Goal: Task Accomplishment & Management: Manage account settings

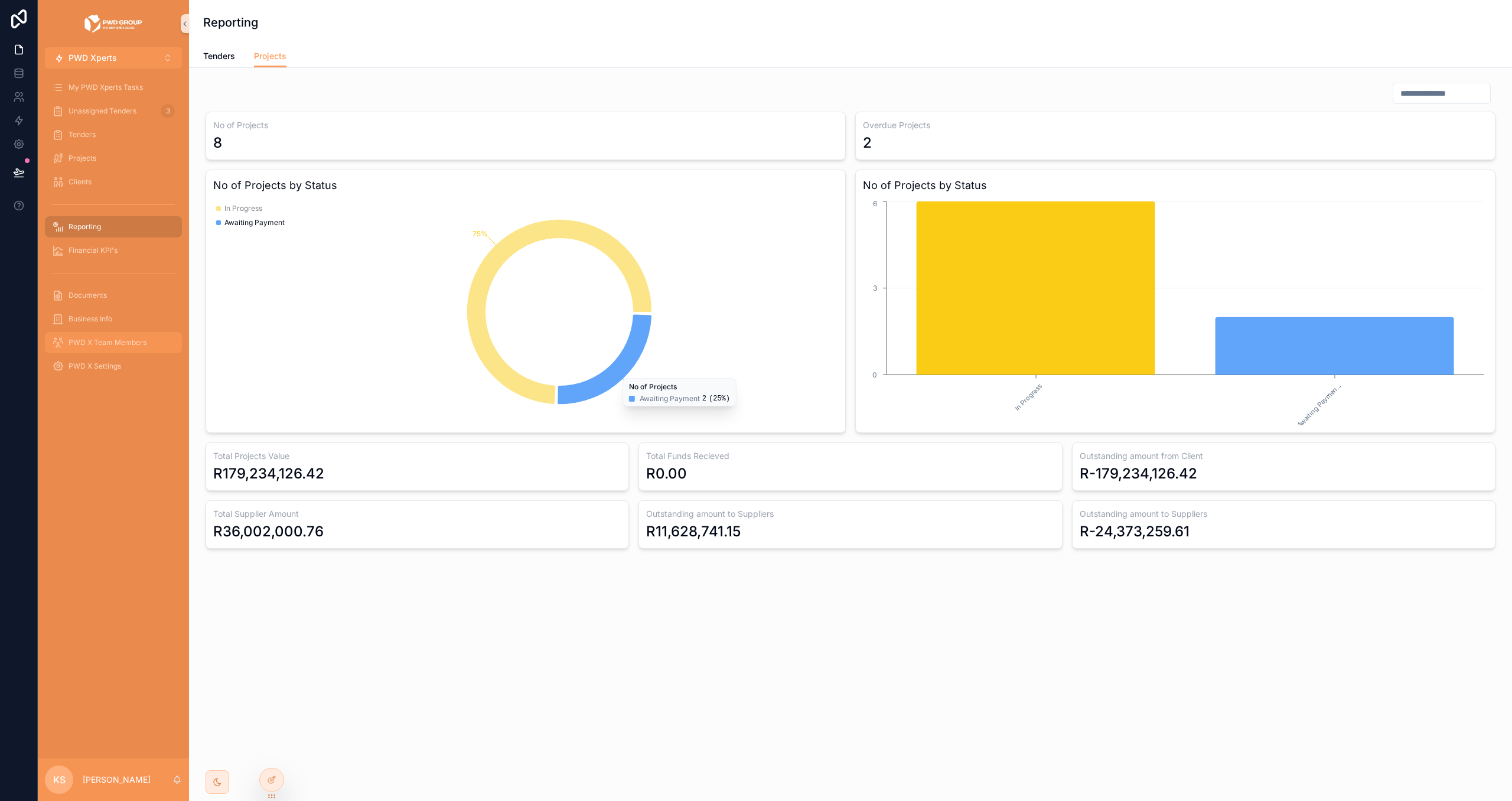
click at [146, 348] on div "PWD X Team Members" at bounding box center [114, 342] width 123 height 19
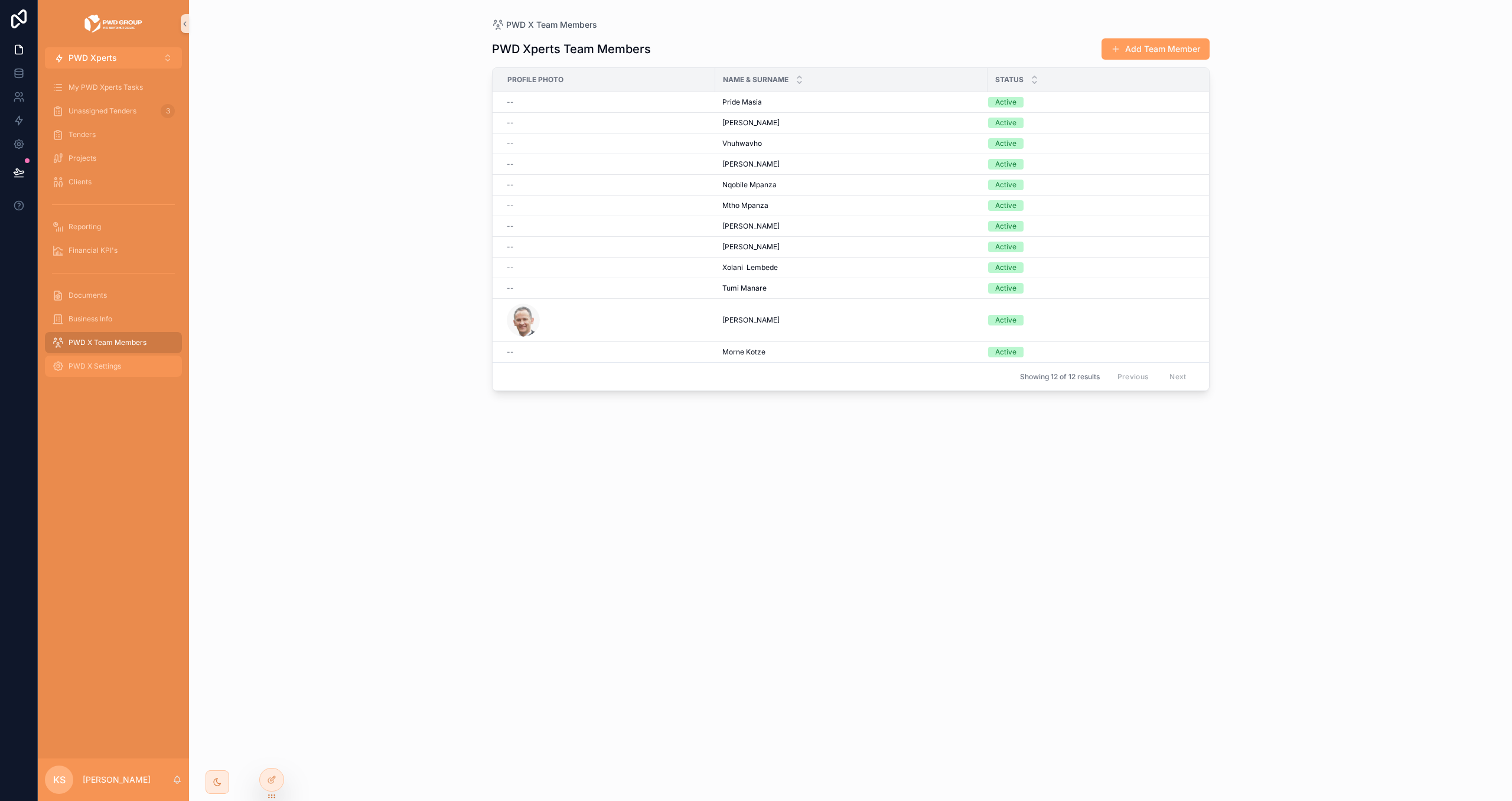
click at [138, 361] on div "PWD X Settings" at bounding box center [114, 366] width 123 height 19
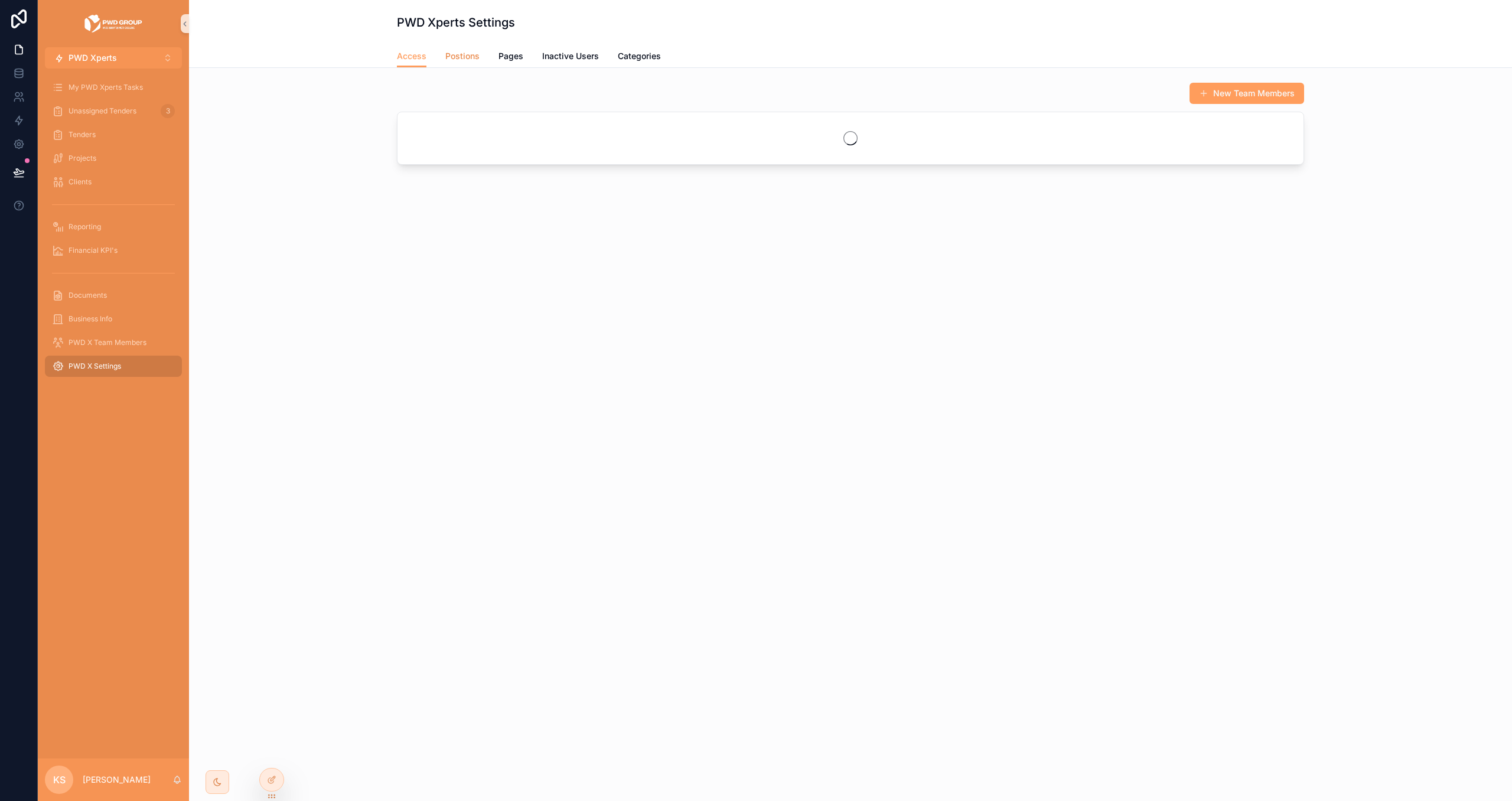
click at [467, 50] on span "Postions" at bounding box center [462, 56] width 34 height 12
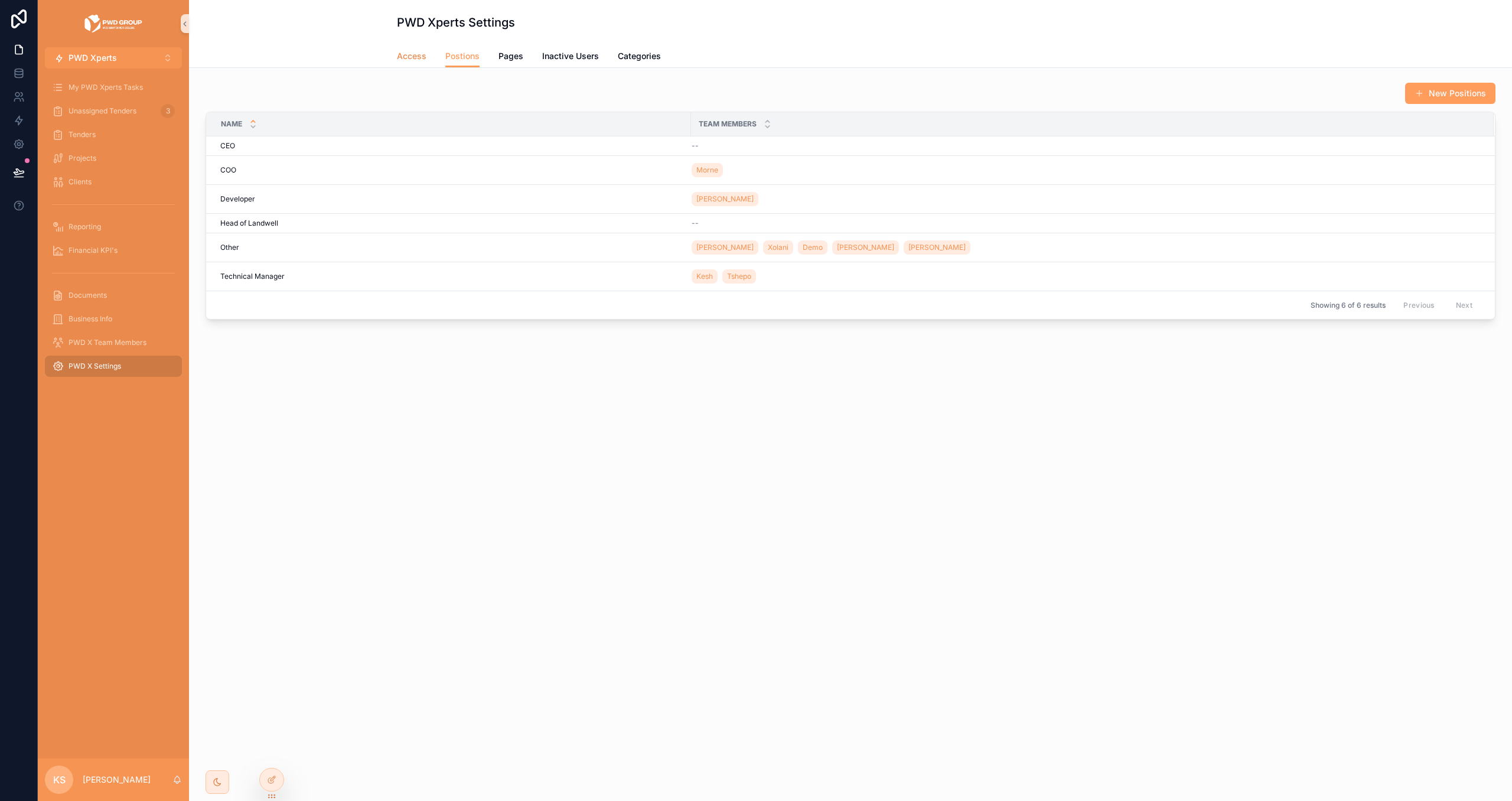
click at [417, 58] on span "Access" at bounding box center [412, 56] width 30 height 12
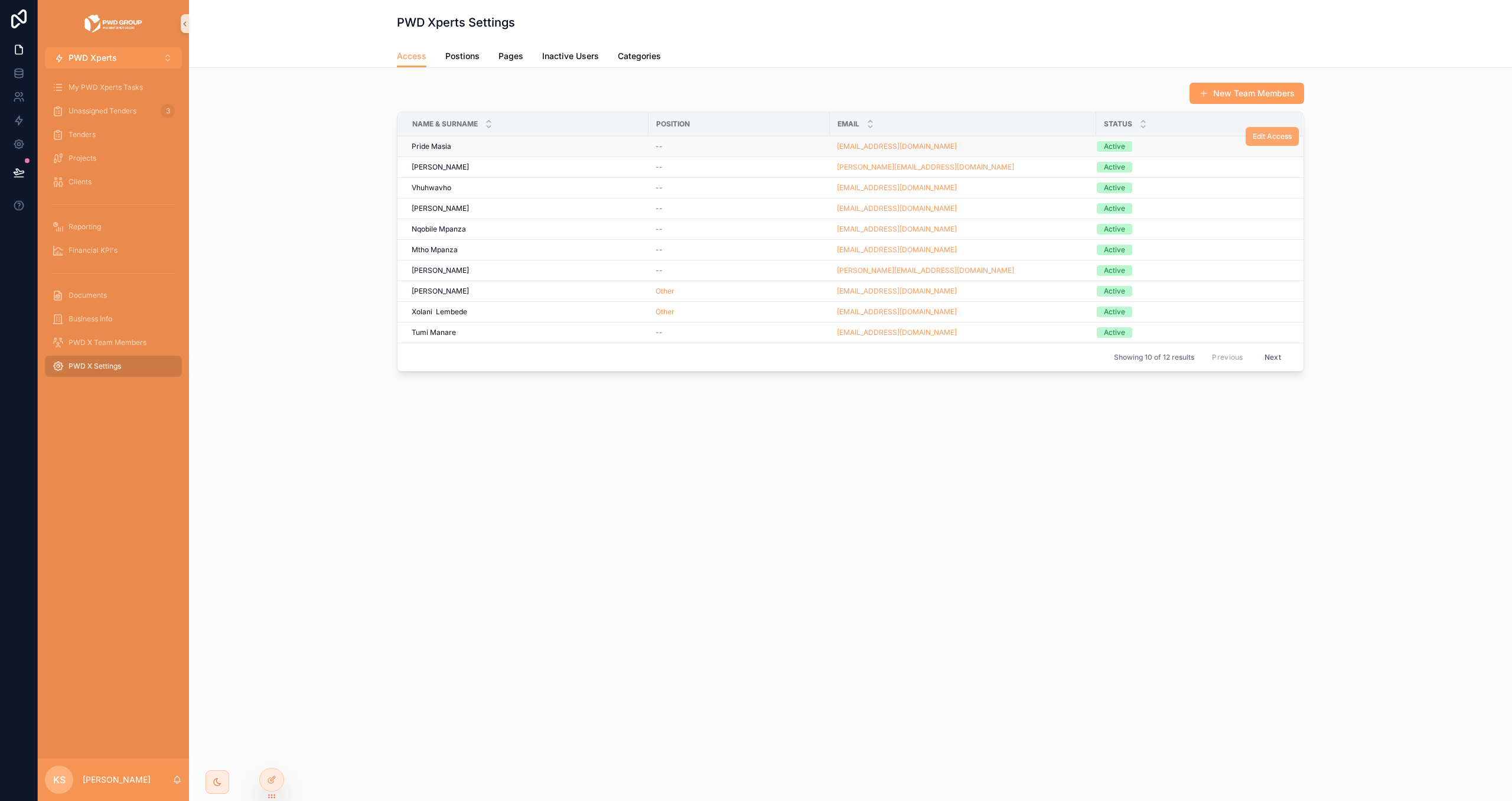
click at [1279, 139] on span "Edit Access" at bounding box center [1272, 136] width 39 height 9
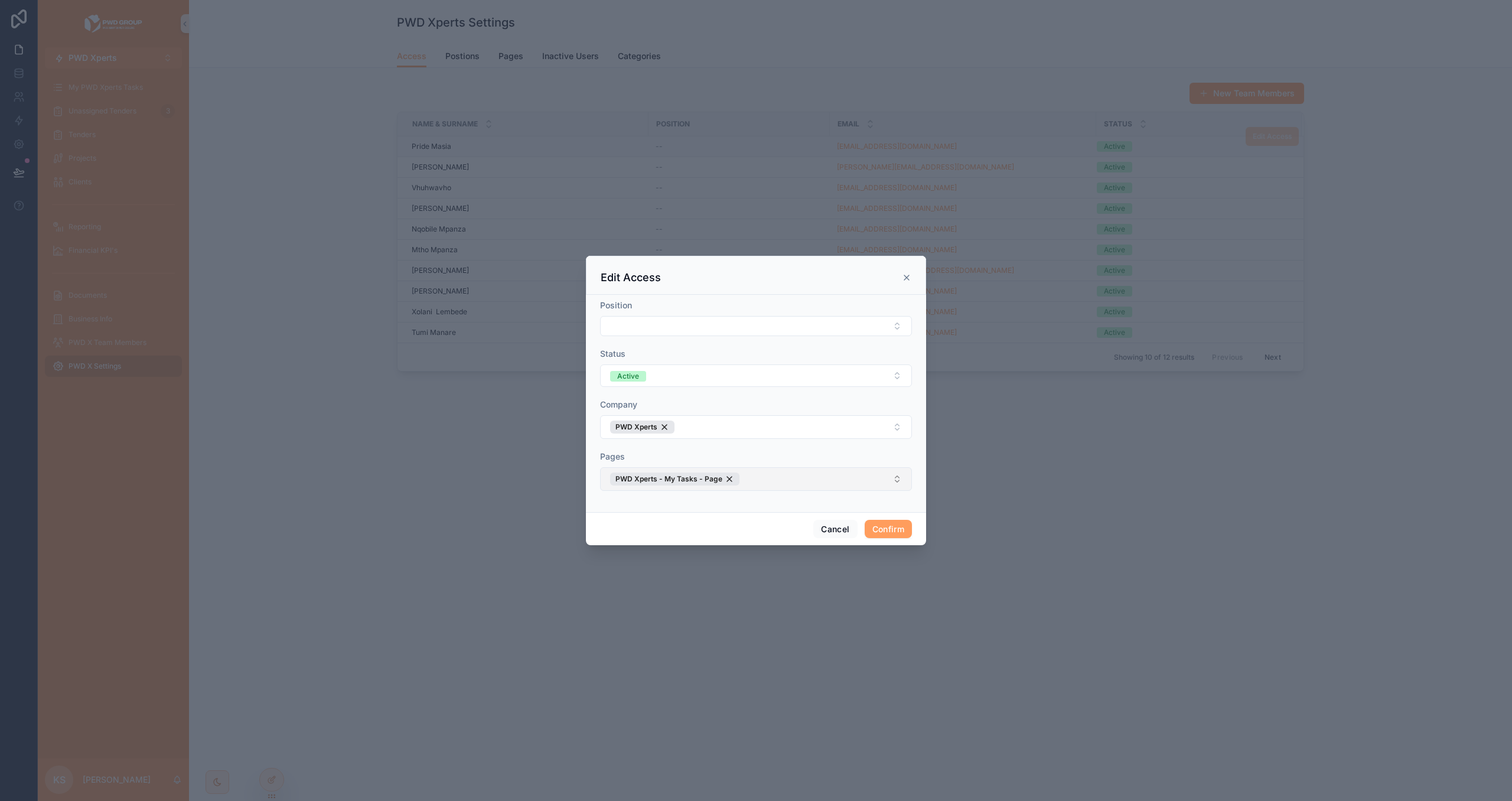
click at [804, 482] on button "PWD Xperts - My Tasks - Page" at bounding box center [756, 479] width 312 height 24
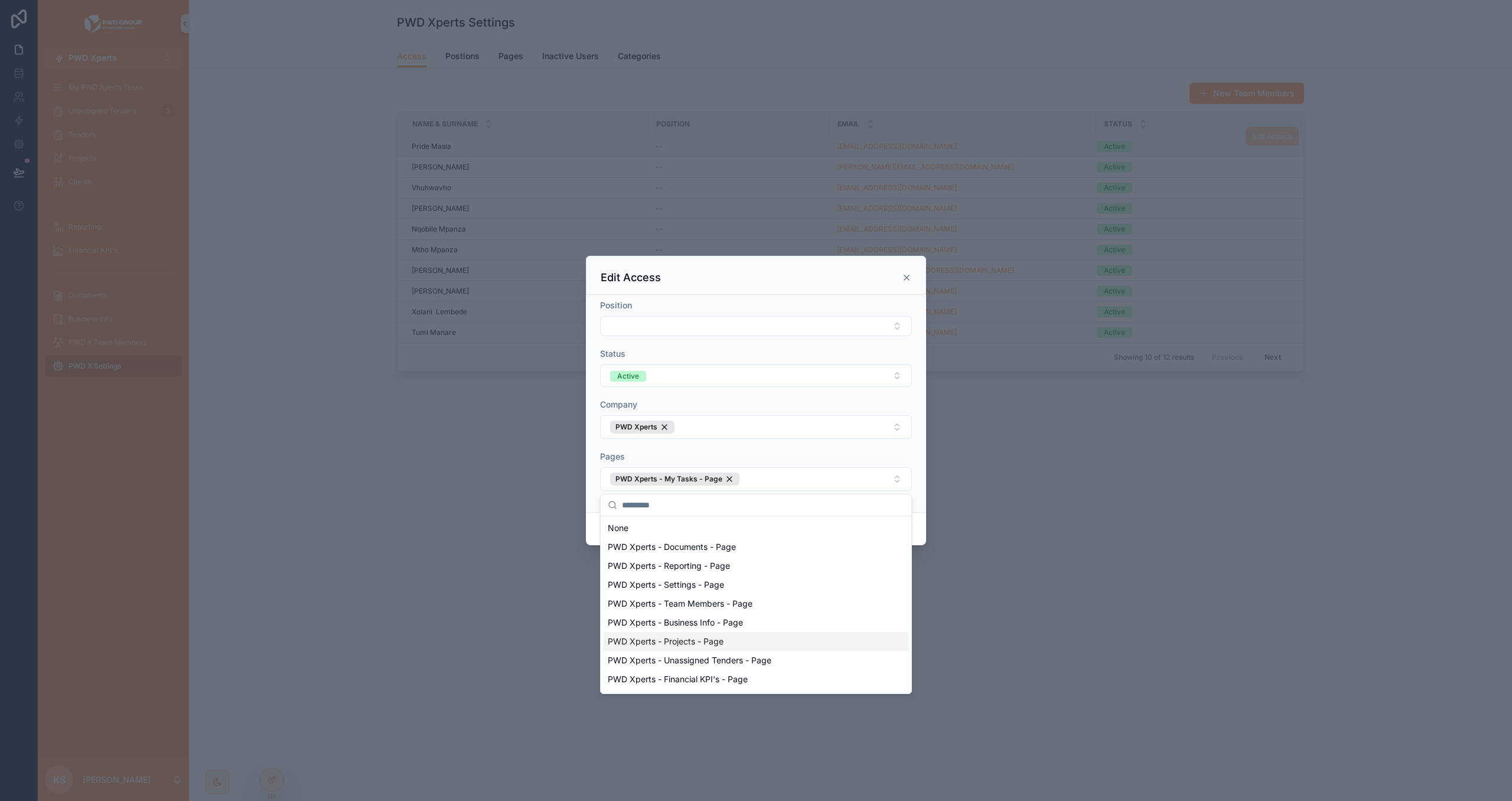
click at [784, 635] on div "PWD Xperts - Projects - Page" at bounding box center [756, 641] width 306 height 19
click at [789, 657] on div "PWD Xperts - Unassigned Tenders - Page" at bounding box center [756, 660] width 306 height 19
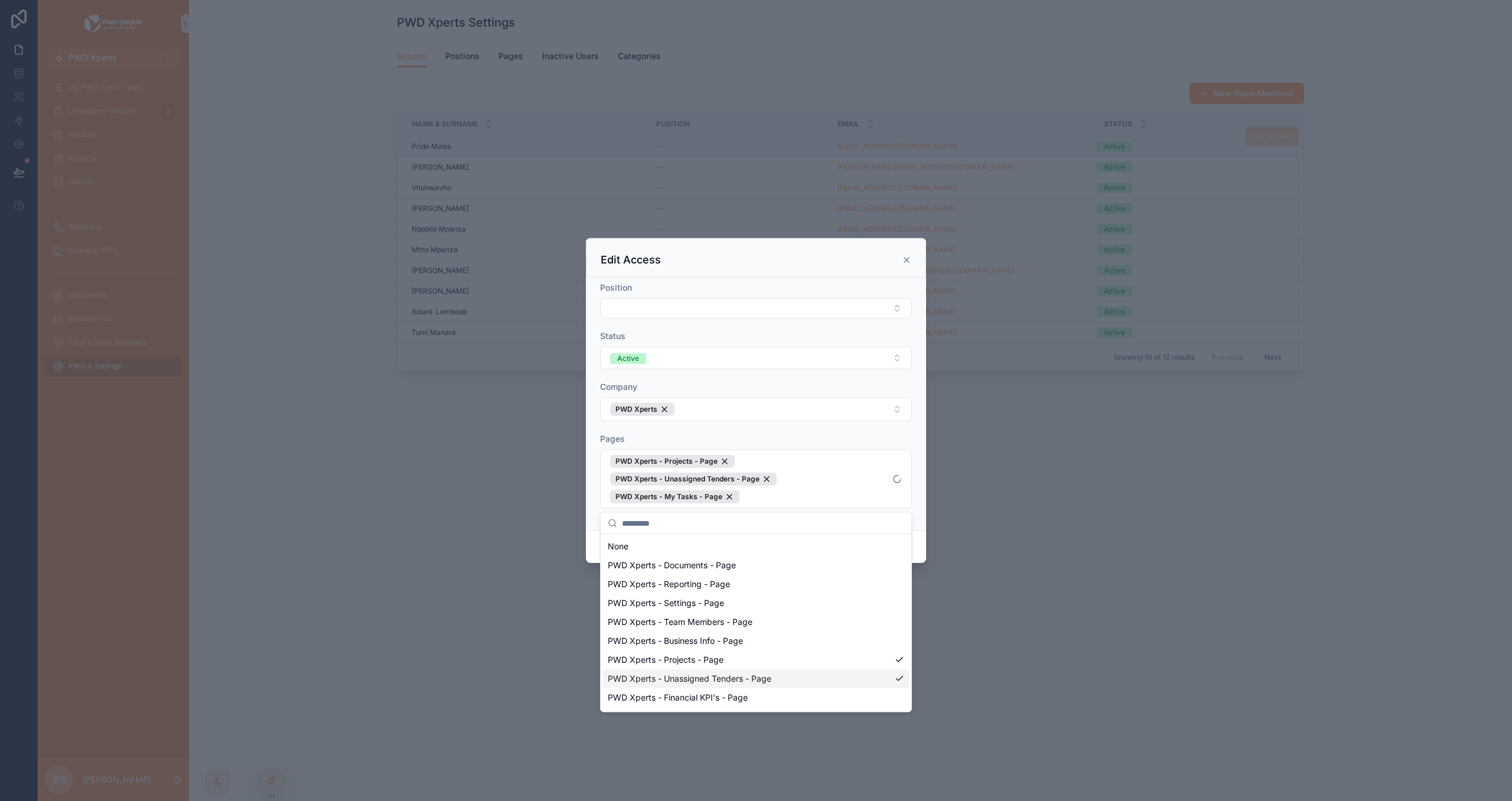
scroll to position [55, 0]
click at [771, 683] on div "PWD Xperts - Clients - Page" at bounding box center [756, 681] width 306 height 19
click at [764, 699] on div "PWD Xperts - Tenders - Page" at bounding box center [756, 700] width 306 height 19
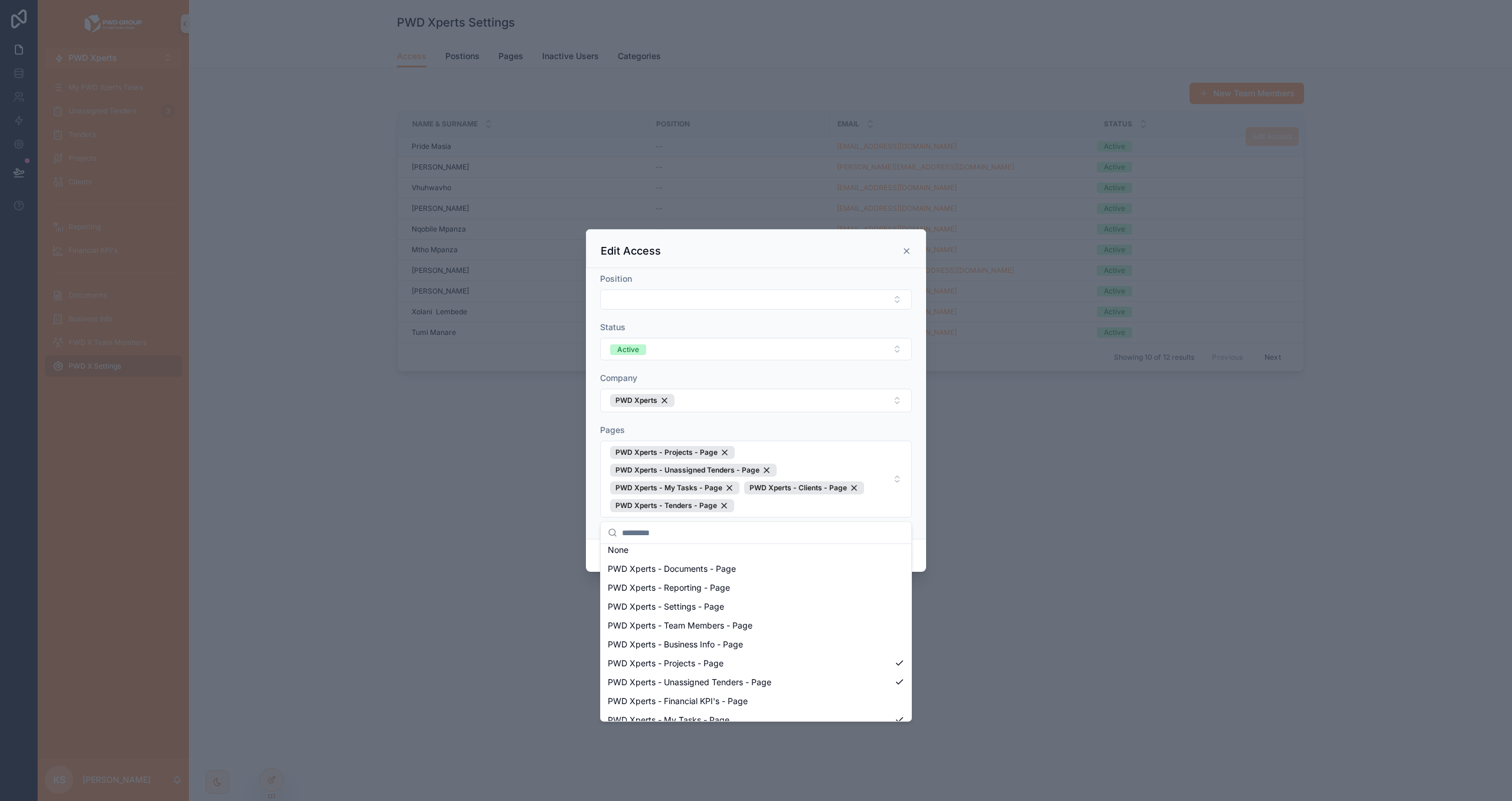
scroll to position [0, 0]
click at [739, 634] on span "PWD Xperts - Team Members - Page" at bounding box center [680, 631] width 145 height 12
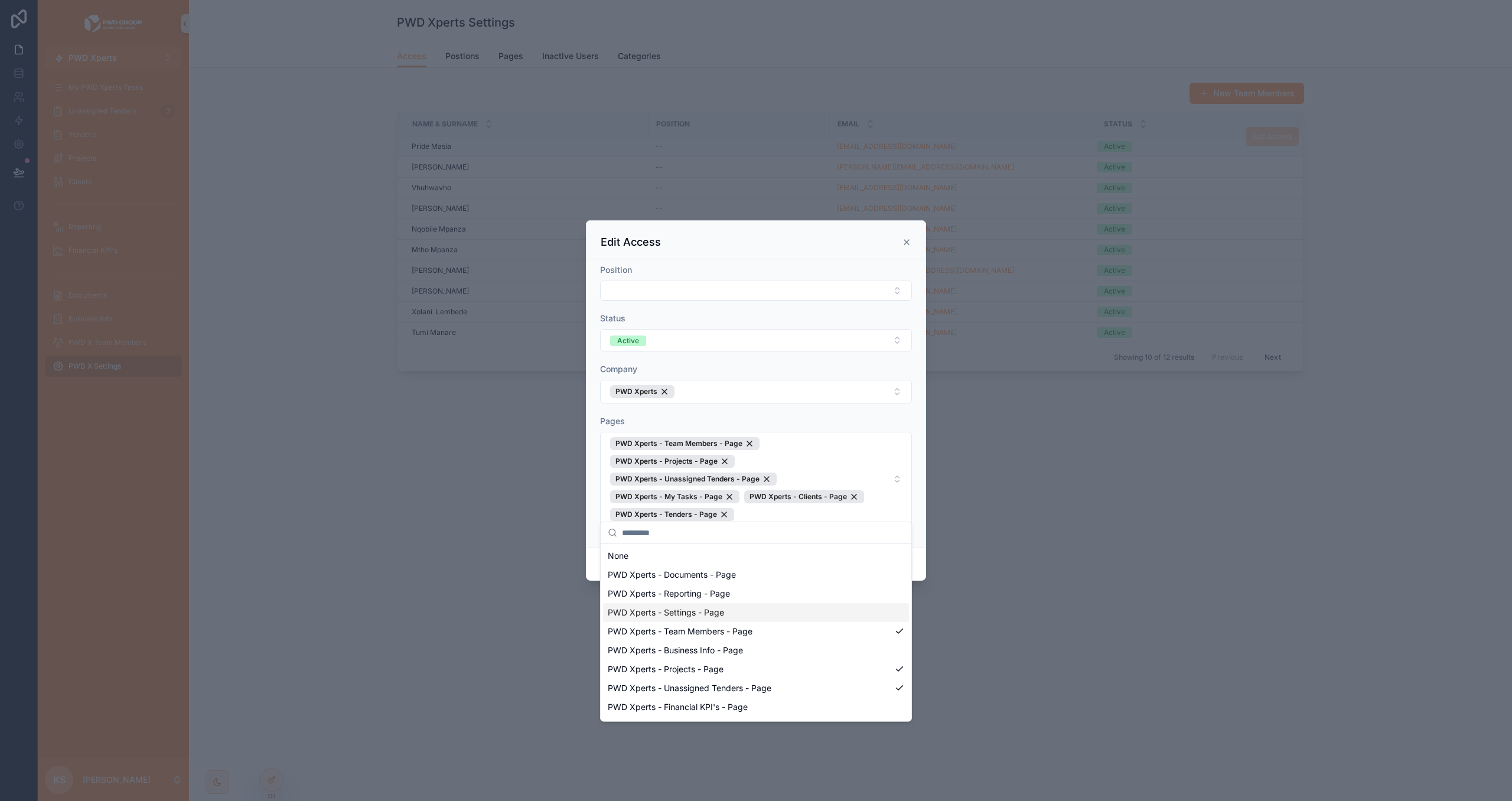
click at [594, 481] on div "Position Status Active Company PWD Xperts Pages PWD Xperts - Team Members - Pag…" at bounding box center [756, 404] width 340 height 288
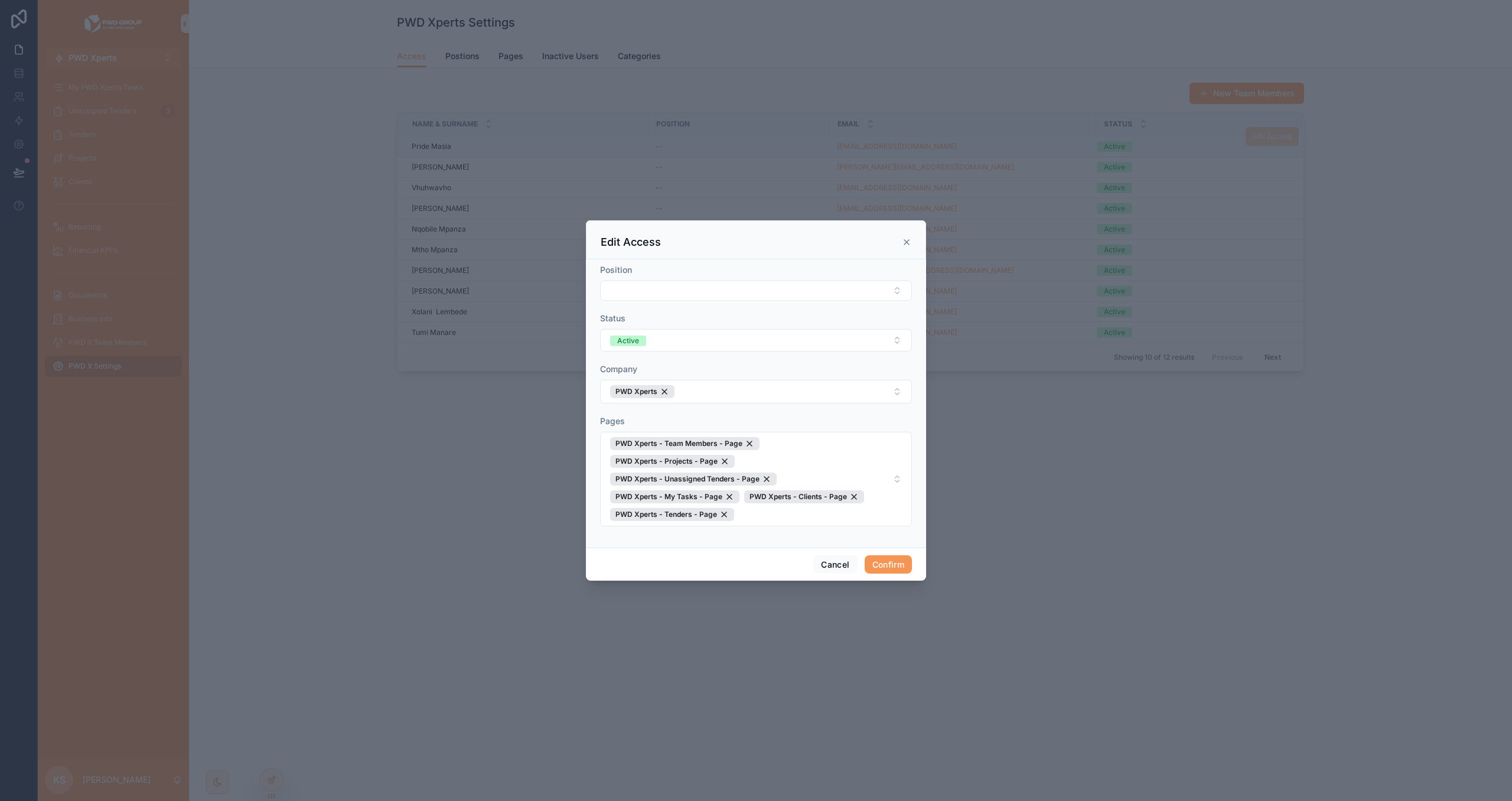
click at [864, 561] on button "Confirm" at bounding box center [888, 564] width 47 height 19
